Goal: Navigation & Orientation: Find specific page/section

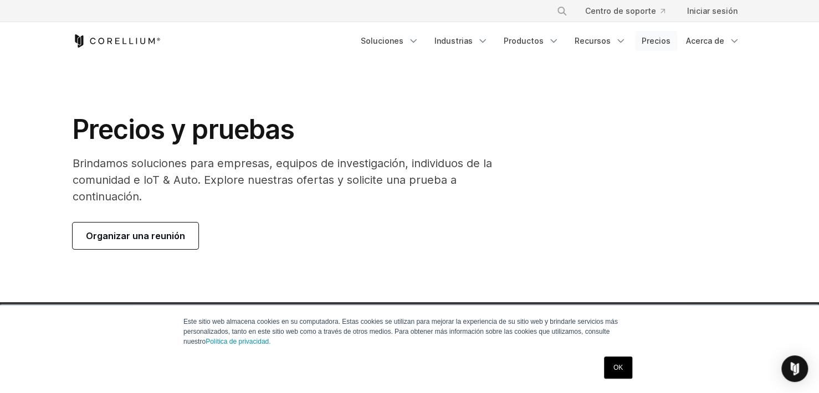
click at [662, 42] on link "Precios" at bounding box center [656, 41] width 42 height 20
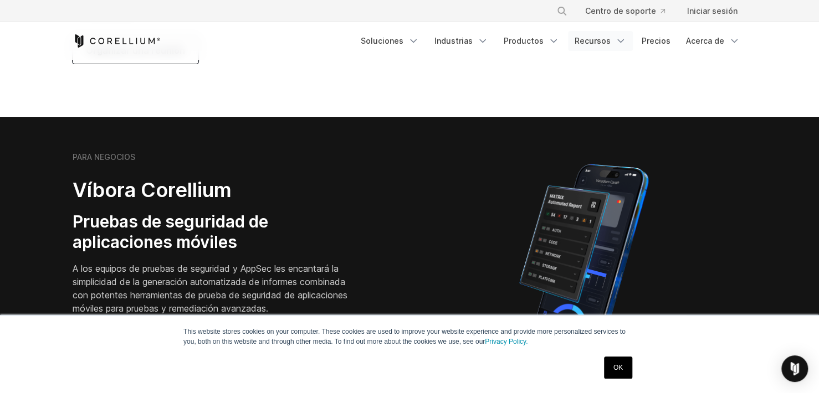
scroll to position [127, 0]
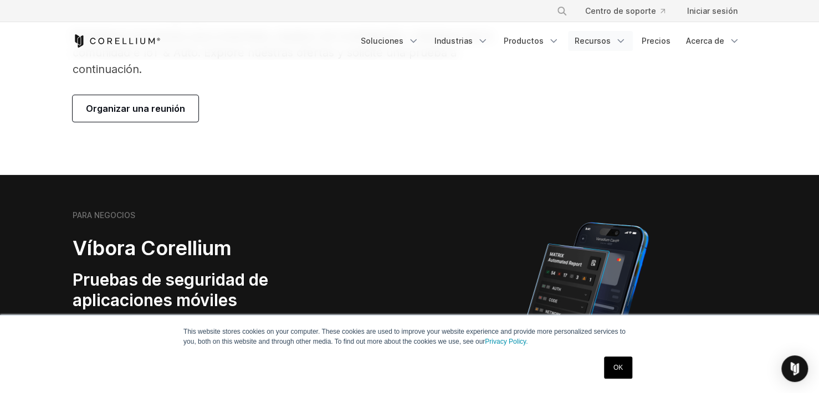
click at [601, 41] on link "Recursos" at bounding box center [600, 41] width 65 height 20
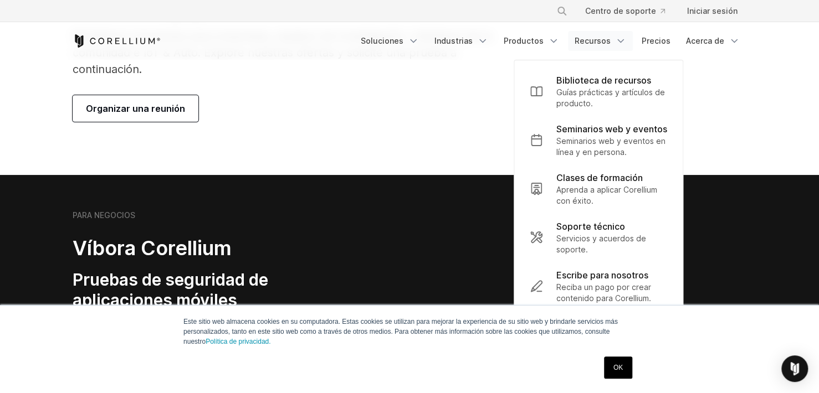
click at [601, 41] on link "Recursos" at bounding box center [600, 41] width 65 height 20
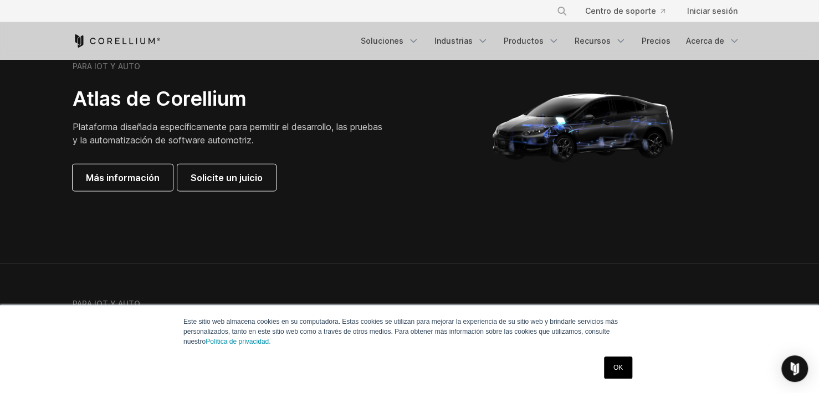
scroll to position [0, 0]
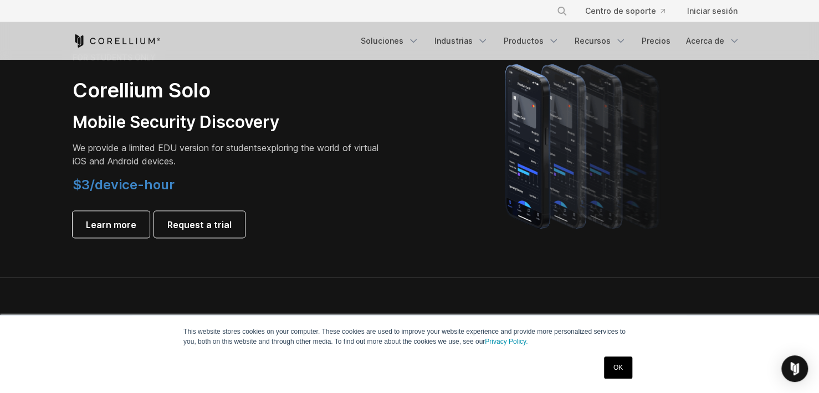
scroll to position [682, 0]
